Goal: Find specific page/section

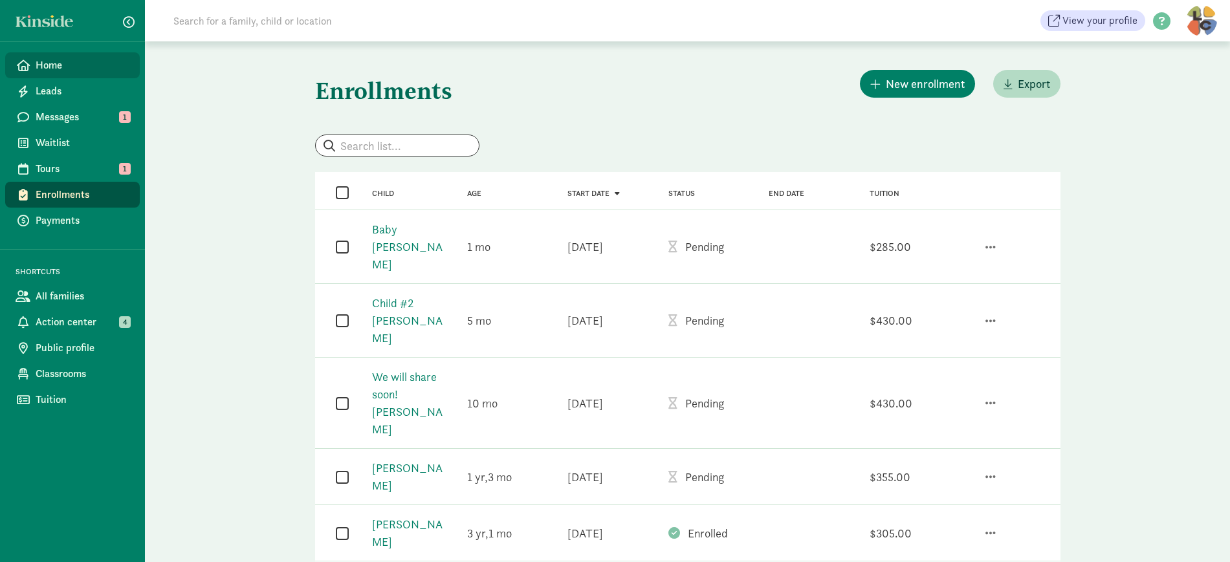
click at [47, 60] on span "Home" at bounding box center [83, 66] width 94 height 16
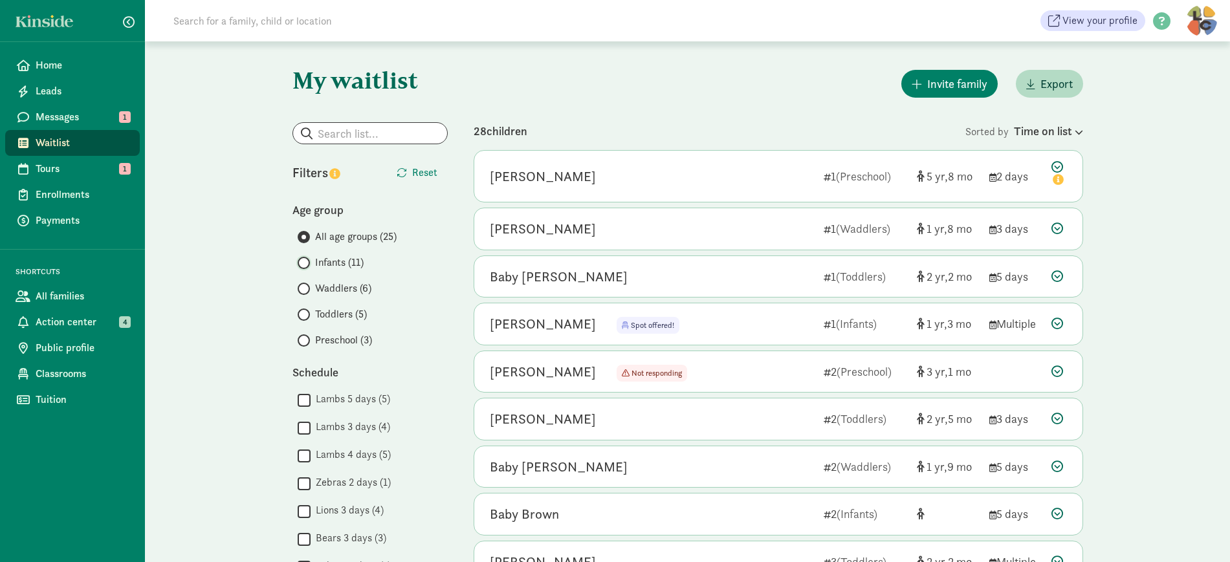
click at [303, 265] on input "Infants (11)" at bounding box center [302, 263] width 8 height 8
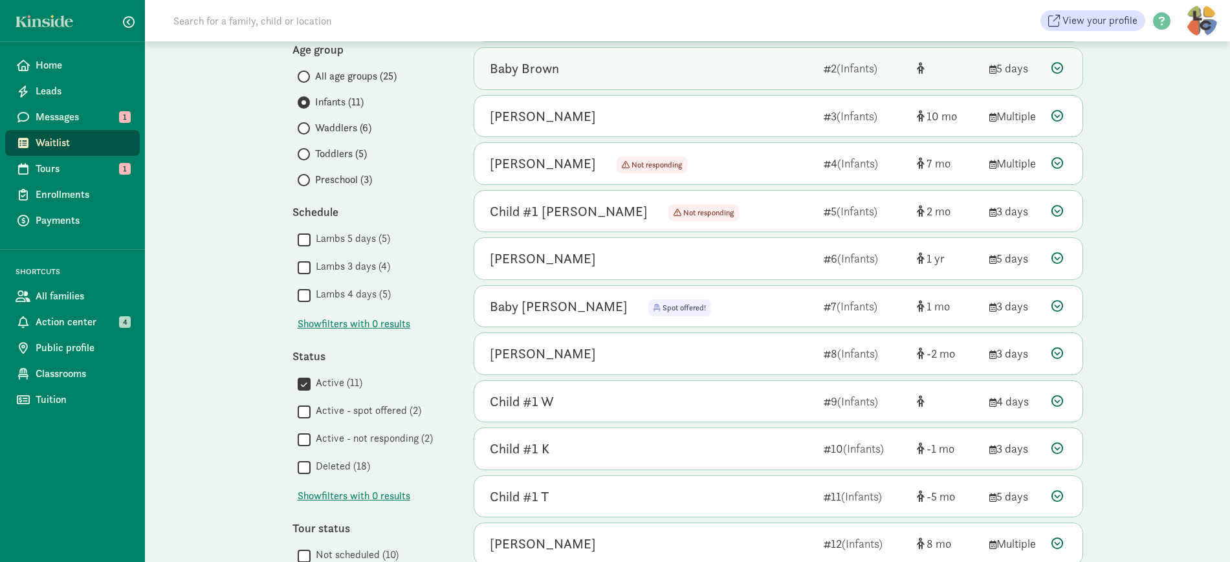
scroll to position [162, 0]
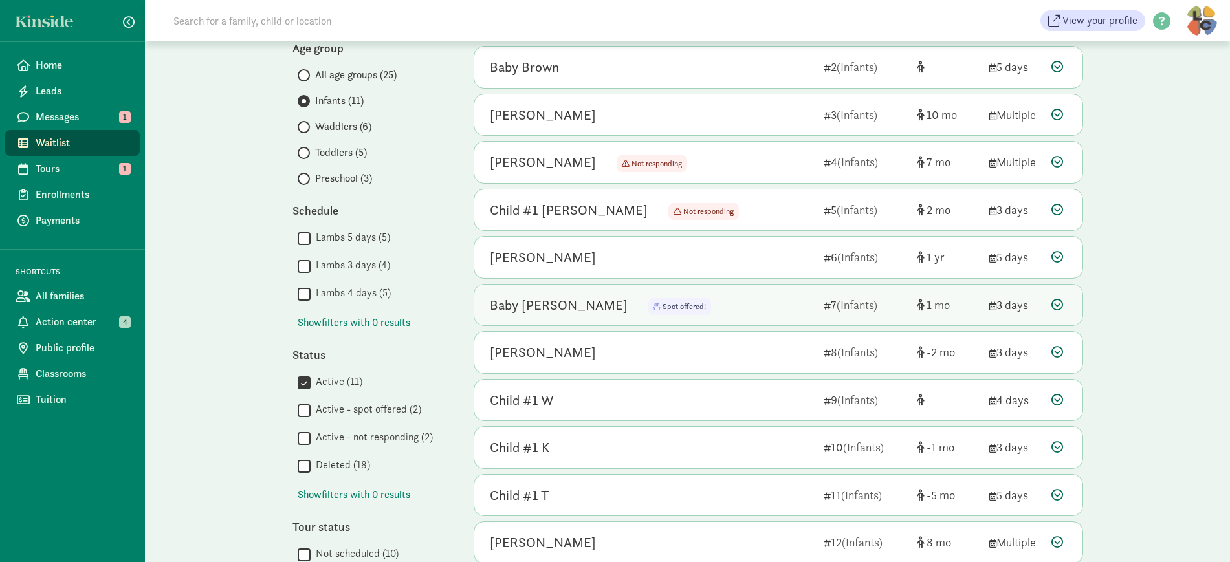
click at [531, 302] on div "Baby [PERSON_NAME]" at bounding box center [559, 305] width 138 height 21
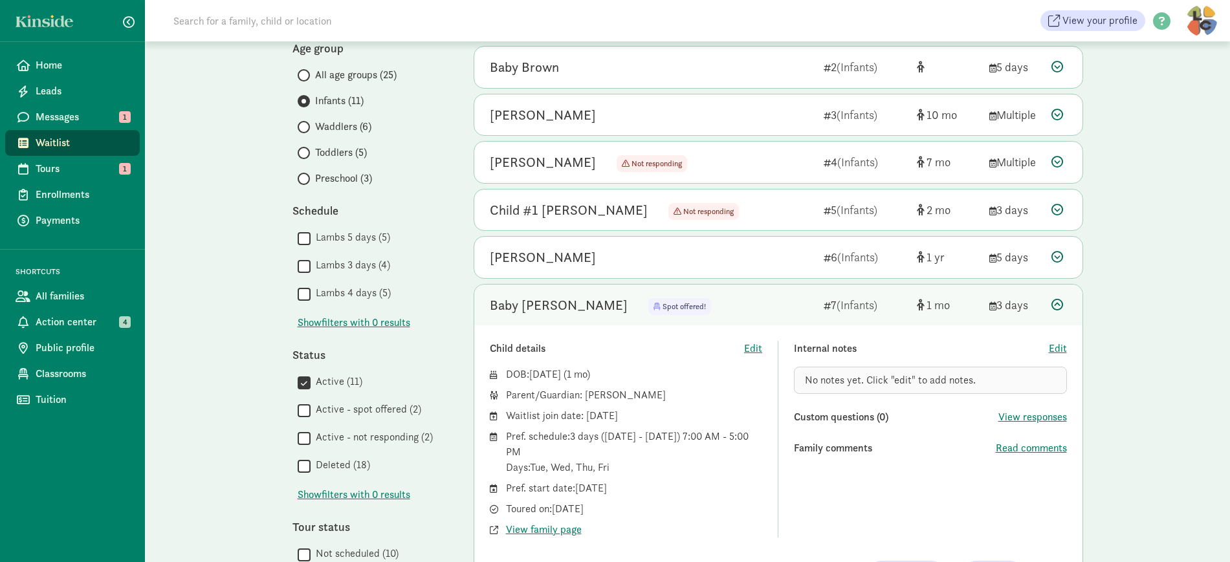
scroll to position [243, 0]
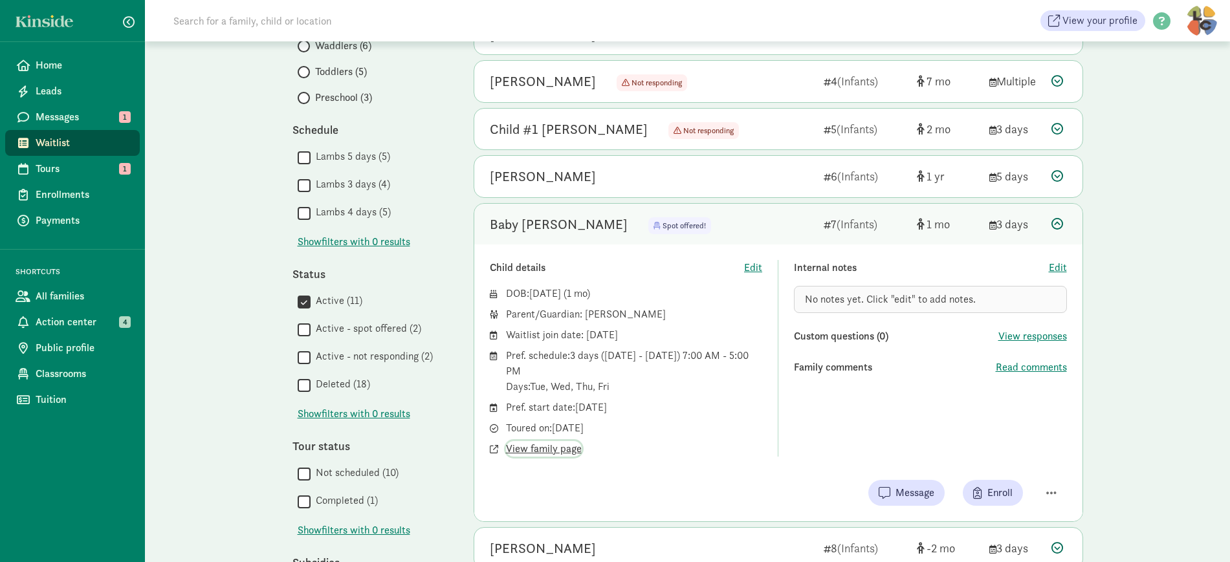
click at [559, 451] on span "View family page" at bounding box center [544, 449] width 76 height 16
